Goal: Navigation & Orientation: Find specific page/section

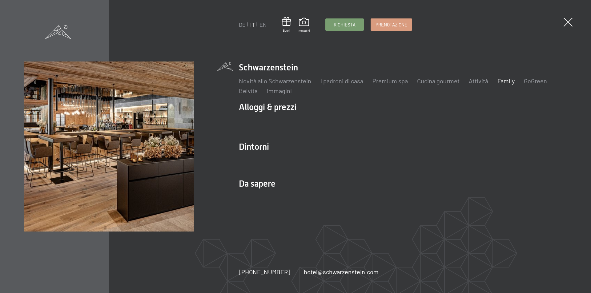
click at [500, 79] on link "Family" at bounding box center [505, 80] width 17 height 7
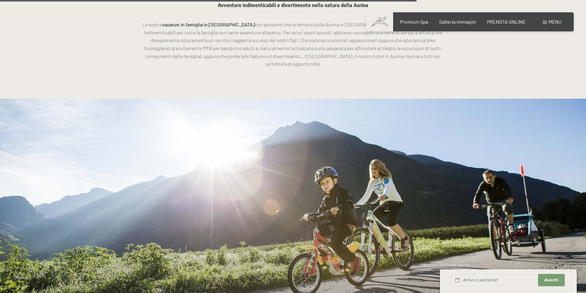
scroll to position [3418, 0]
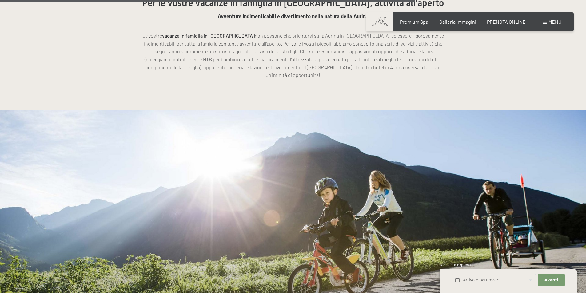
click at [547, 22] on div "Menu" at bounding box center [552, 21] width 19 height 7
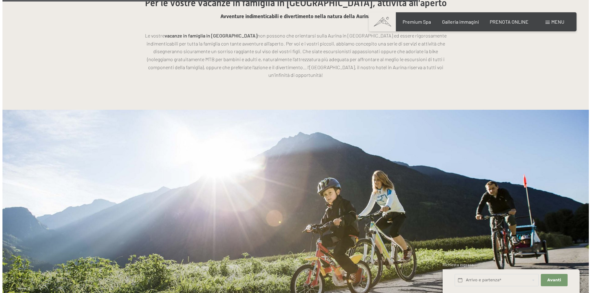
scroll to position [3432, 0]
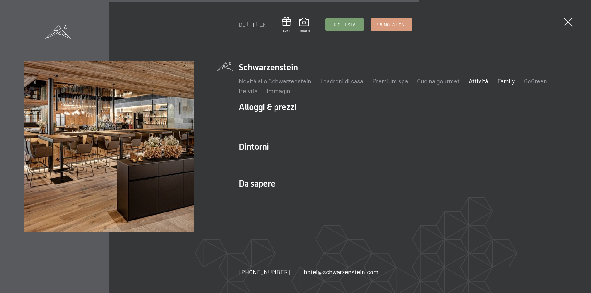
click at [478, 84] on link "Attività" at bounding box center [478, 80] width 19 height 7
